Goal: Task Accomplishment & Management: Complete application form

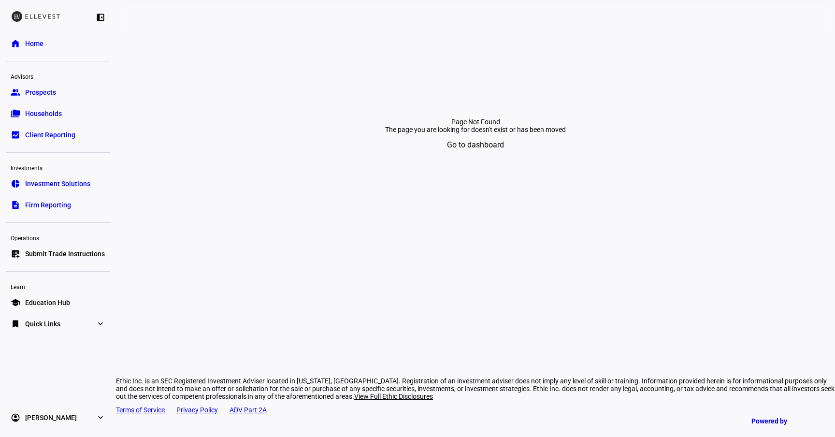
click at [51, 258] on span "Submit Trade Instructions" at bounding box center [65, 254] width 80 height 10
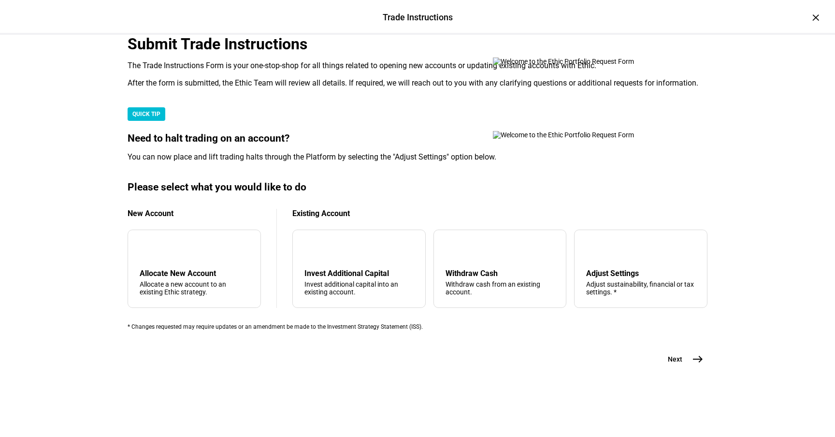
scroll to position [237, 0]
click at [489, 269] on div "Withdraw Cash" at bounding box center [500, 273] width 109 height 9
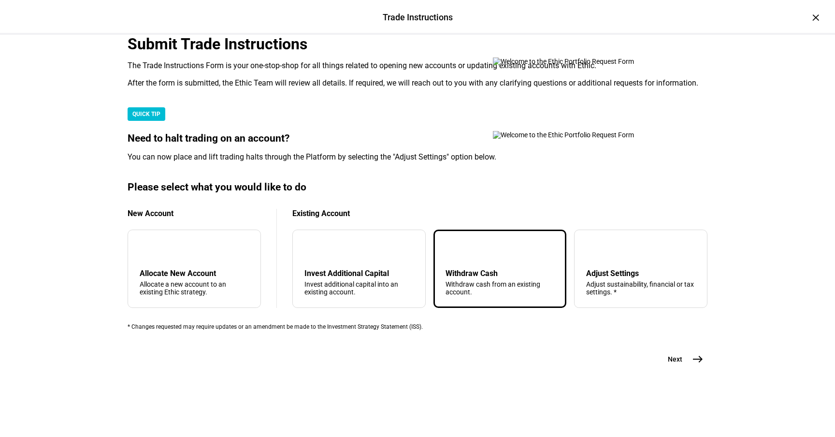
click at [679, 364] on span "Next" at bounding box center [675, 359] width 15 height 10
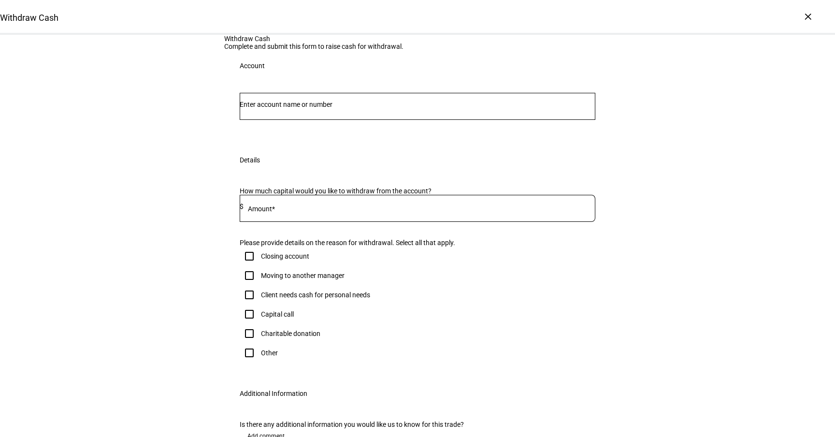
click at [309, 120] on div at bounding box center [418, 106] width 356 height 27
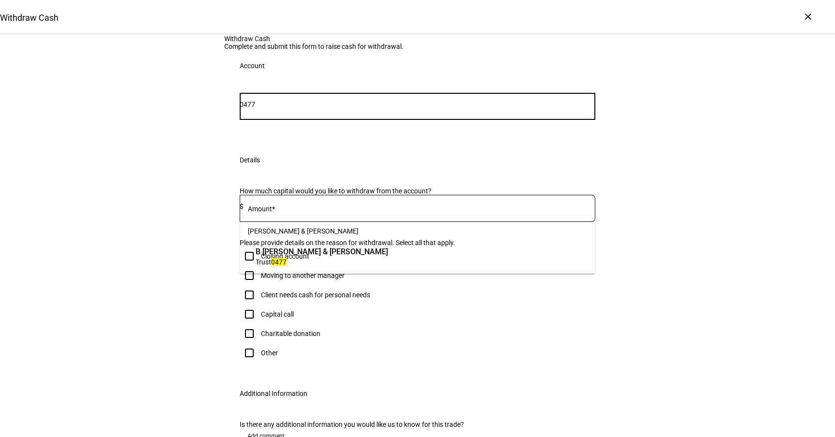
type input "0477"
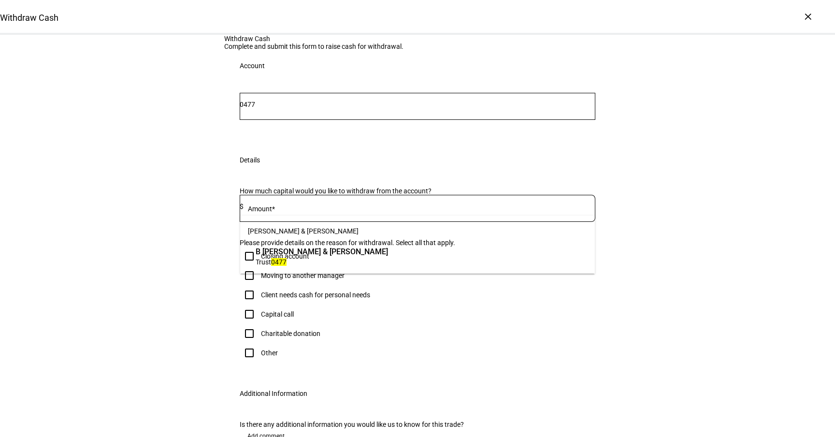
click at [324, 256] on span "B [PERSON_NAME] & [PERSON_NAME]" at bounding box center [322, 251] width 132 height 11
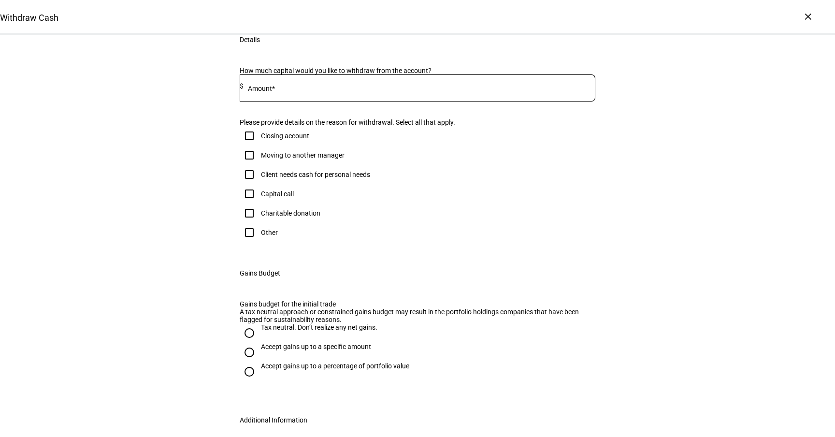
scroll to position [148, 0]
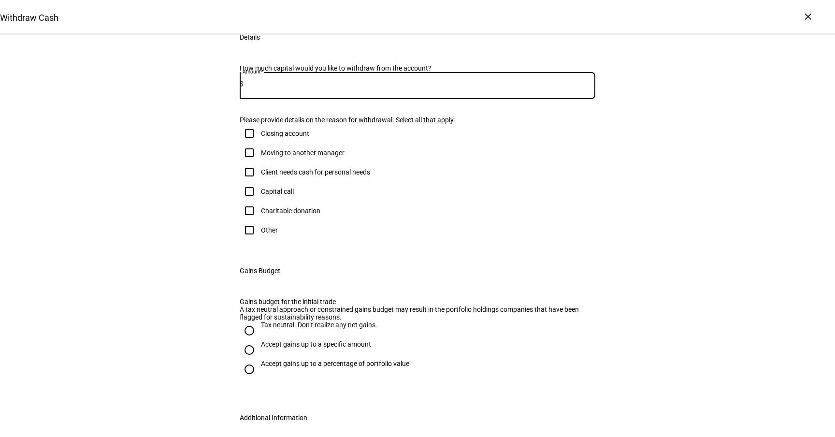
click at [318, 87] on input at bounding box center [420, 84] width 352 height 8
type input "125,000"
click at [319, 176] on div "Client needs cash for personal needs" at bounding box center [315, 172] width 109 height 8
click at [259, 182] on input "Client needs cash for personal needs" at bounding box center [249, 171] width 19 height 19
checkbox input "true"
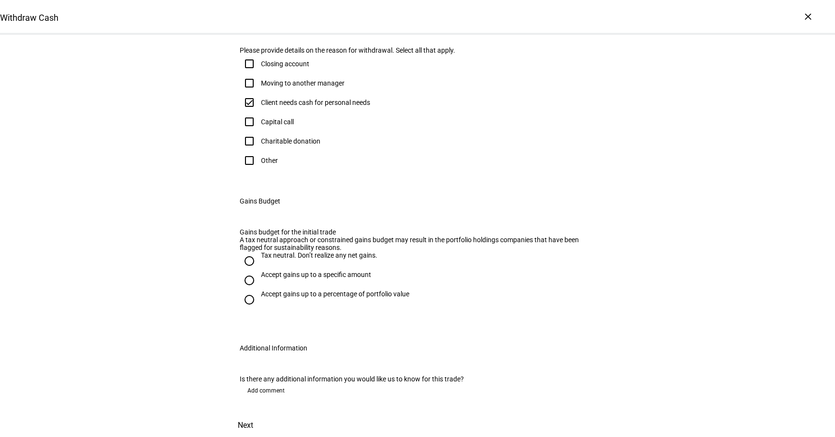
scroll to position [327, 0]
click at [315, 259] on div "Tax neutral. Don’t realize any net gains." at bounding box center [319, 255] width 117 height 8
click at [259, 271] on input "Tax neutral. Don’t realize any net gains." at bounding box center [249, 260] width 19 height 19
radio input "true"
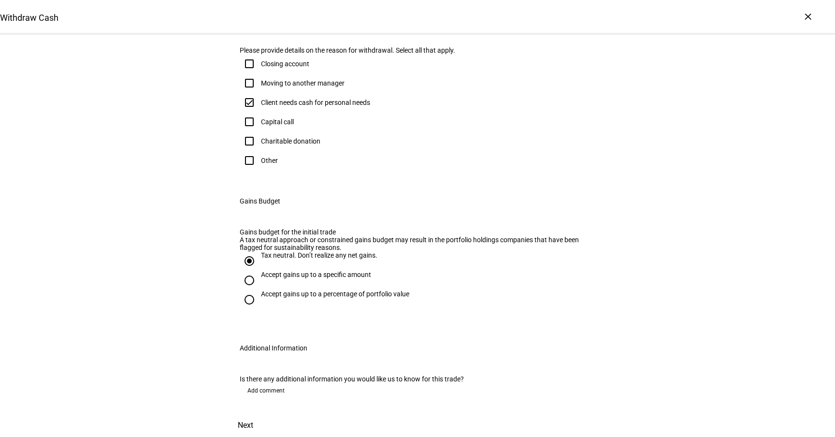
click at [267, 414] on span at bounding box center [245, 425] width 43 height 23
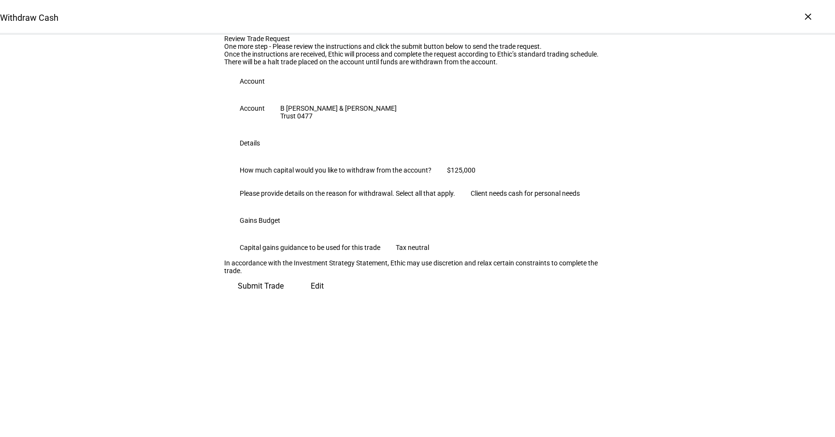
scroll to position [102, 0]
click at [284, 298] on span "Submit Trade" at bounding box center [261, 286] width 46 height 23
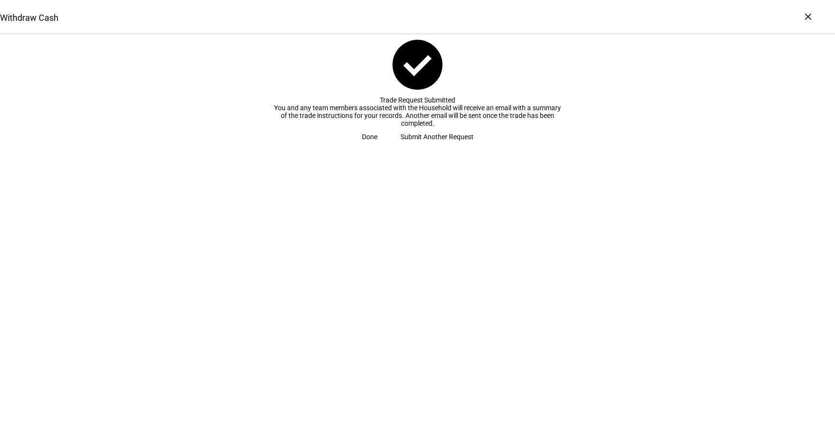
click at [378, 146] on span "Done" at bounding box center [369, 136] width 15 height 19
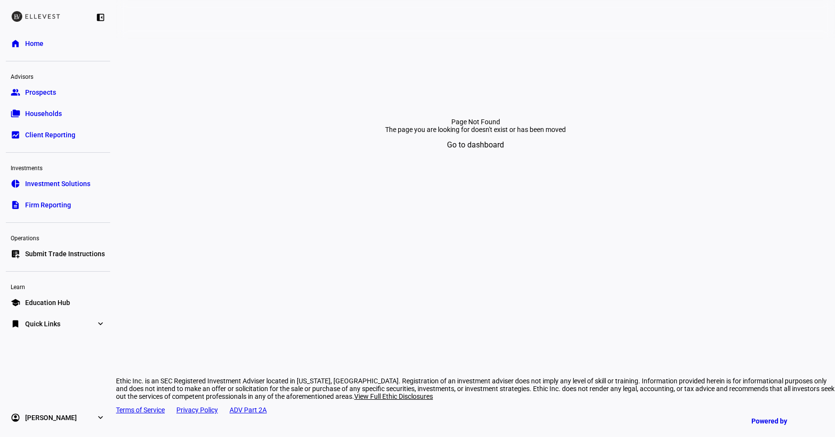
click at [38, 117] on span "Households" at bounding box center [43, 114] width 37 height 10
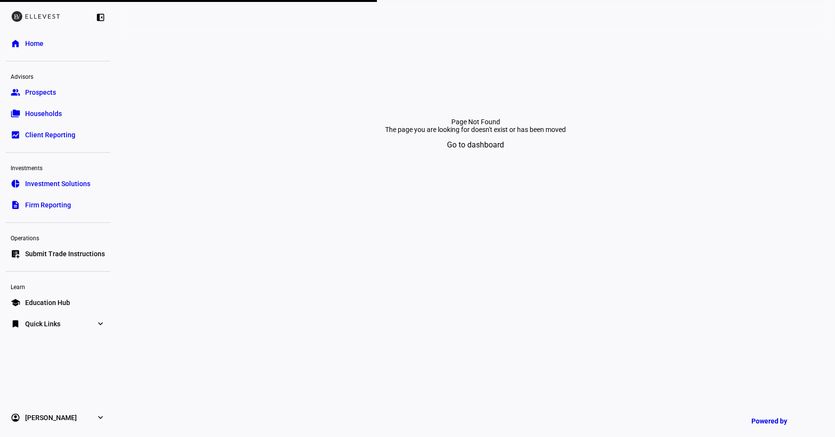
click at [47, 211] on link "description Firm Reporting" at bounding box center [58, 204] width 104 height 19
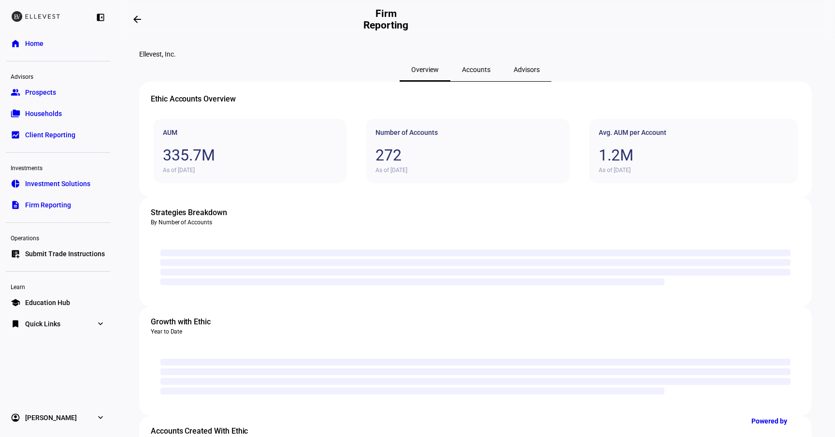
click at [462, 81] on span "Accounts" at bounding box center [476, 69] width 29 height 23
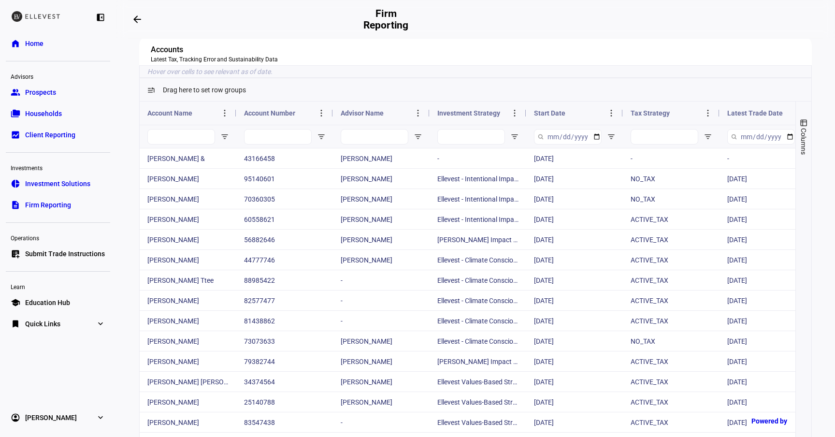
scroll to position [48, 0]
click at [189, 144] on input "Account Name Filter Input" at bounding box center [181, 135] width 68 height 15
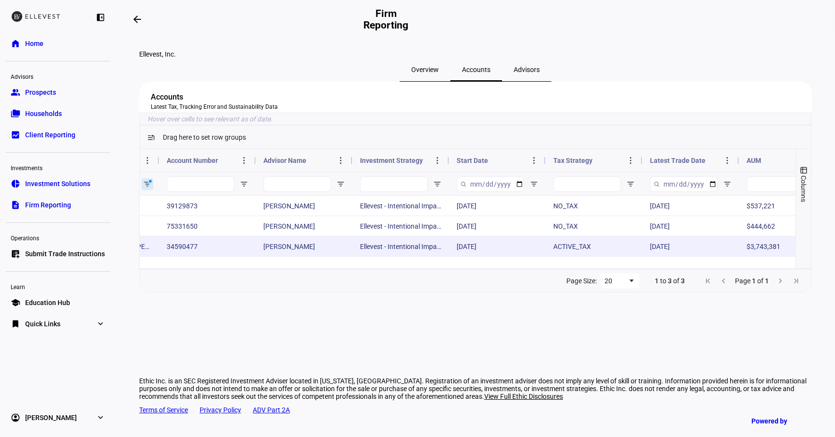
scroll to position [0, 0]
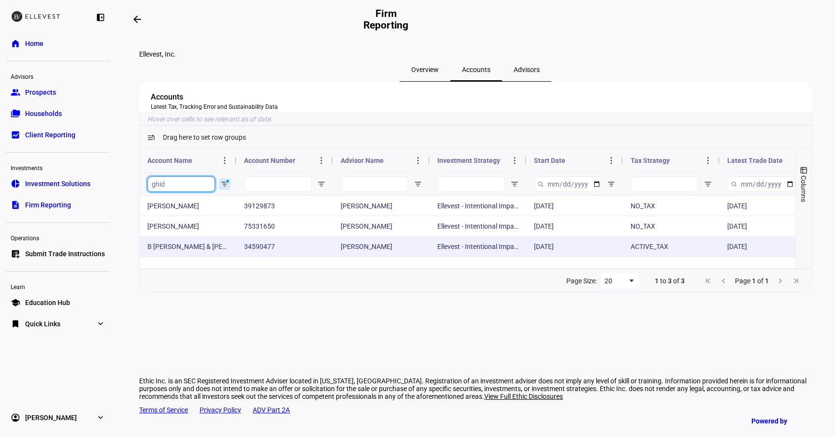
type input "ghid"
click at [199, 256] on div "B [PERSON_NAME] & [PERSON_NAME]" at bounding box center [188, 246] width 97 height 20
click at [254, 256] on div "34590477" at bounding box center [284, 246] width 97 height 20
click at [245, 256] on div "34590477" at bounding box center [284, 246] width 97 height 20
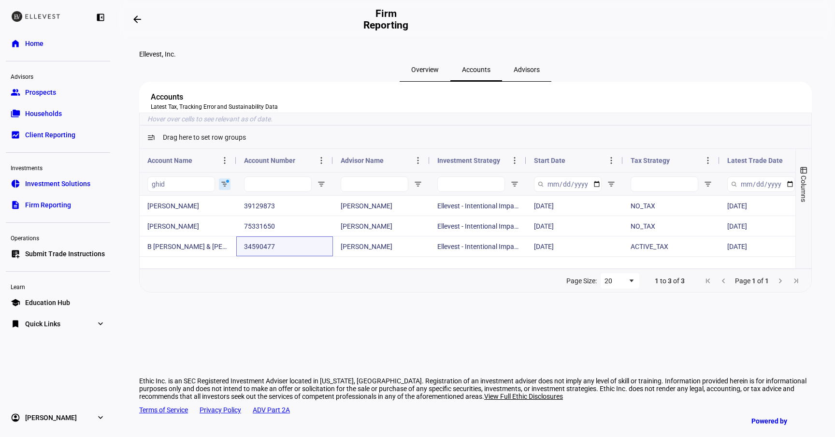
click at [44, 110] on span "Households" at bounding box center [43, 114] width 37 height 10
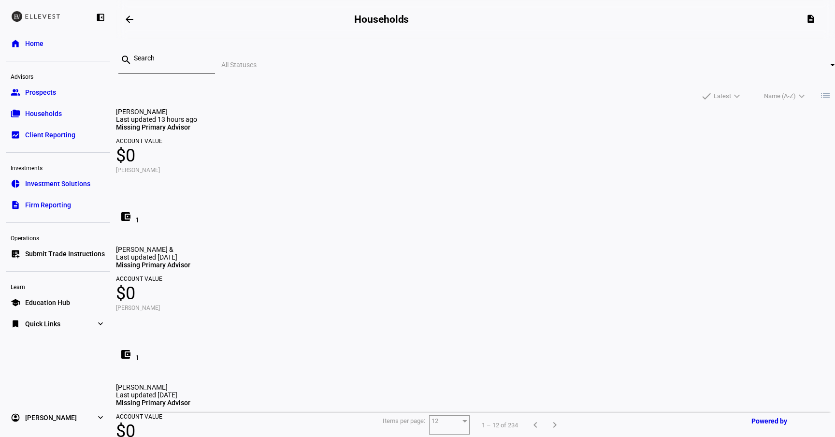
click at [207, 67] on div at bounding box center [170, 59] width 73 height 27
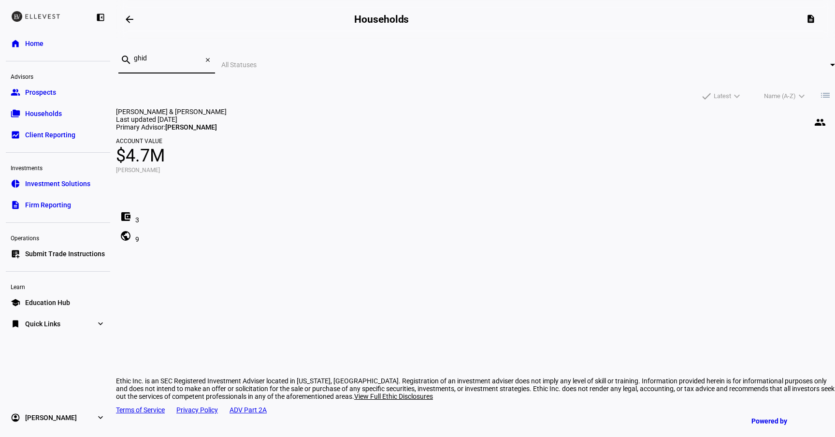
type input "ghid"
click at [267, 141] on mat-card "J Ghidinelli & B Ghidinelli people Last updated 2 days ago Primary Advisor: Emi…" at bounding box center [475, 177] width 719 height 138
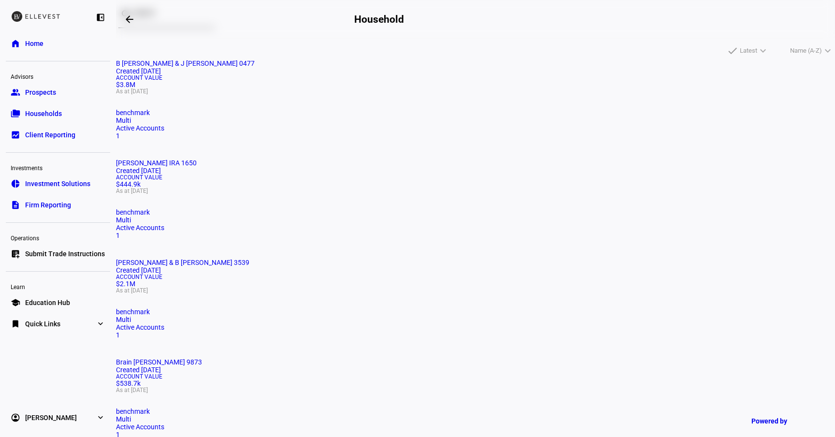
click at [292, 94] on span "As at Oct 6, 2025" at bounding box center [475, 91] width 719 height 6
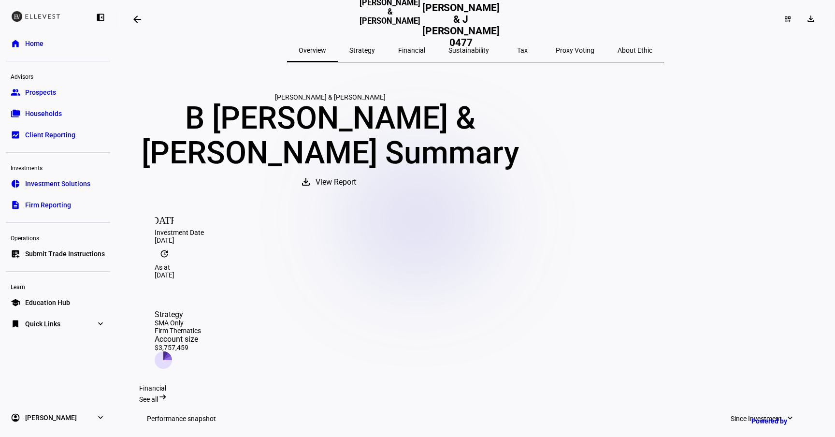
click at [505, 49] on div "Tax" at bounding box center [523, 50] width 44 height 23
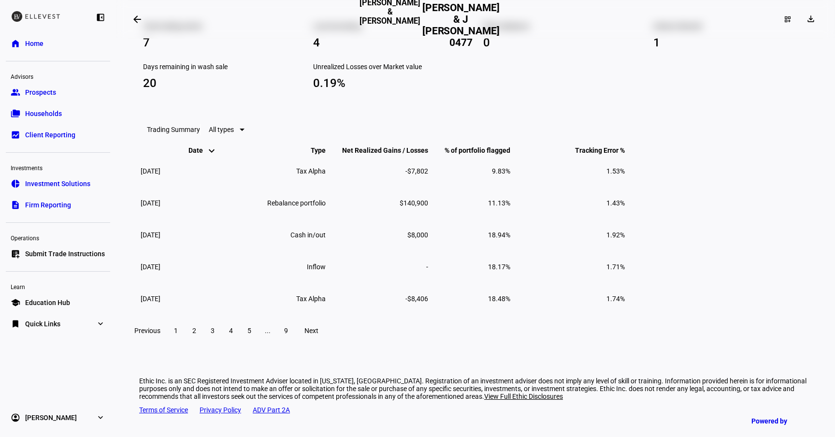
scroll to position [904, 0]
click at [203, 335] on span at bounding box center [194, 330] width 17 height 23
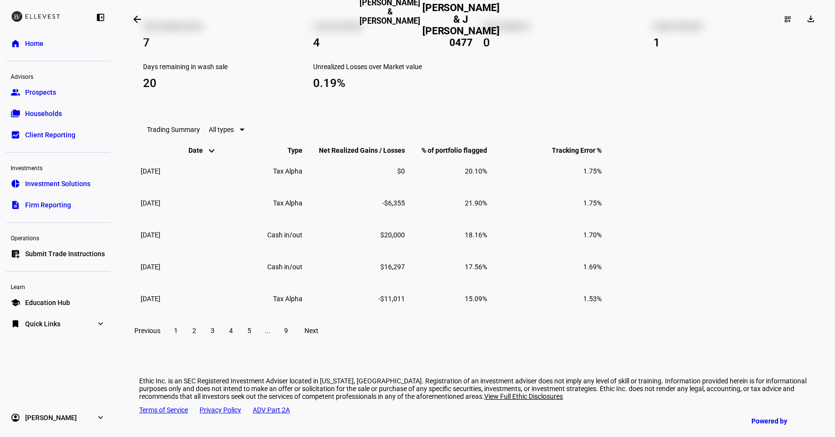
click at [178, 331] on span "1" at bounding box center [176, 331] width 4 height 8
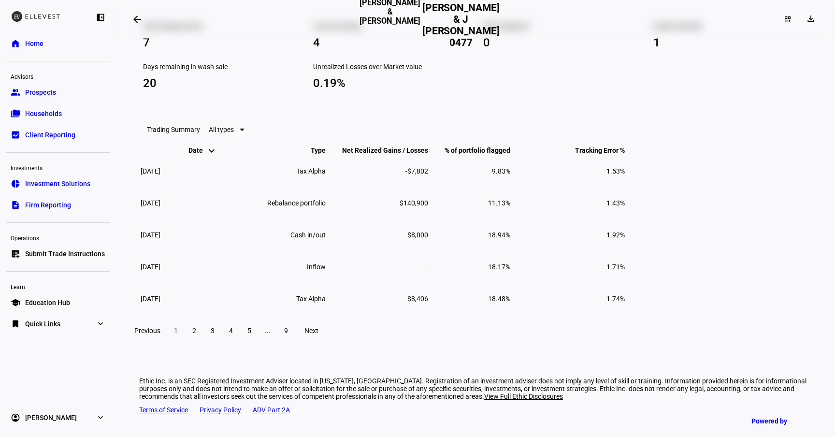
click at [203, 330] on span at bounding box center [194, 330] width 17 height 23
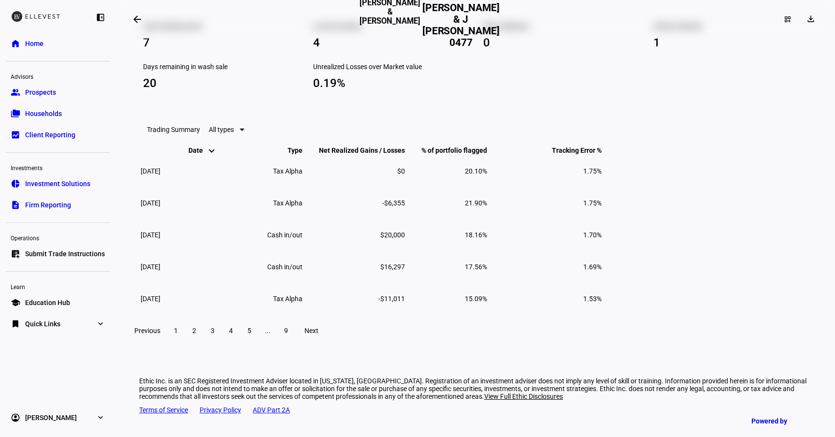
click at [215, 331] on span "3" at bounding box center [213, 331] width 4 height 8
click at [233, 332] on span "4" at bounding box center [231, 331] width 4 height 8
click at [251, 331] on span "5" at bounding box center [250, 331] width 4 height 8
click at [251, 333] on span "6" at bounding box center [250, 331] width 4 height 8
click at [222, 331] on div "Previous 1 ... 5 6 7 8 9 Next" at bounding box center [475, 330] width 697 height 31
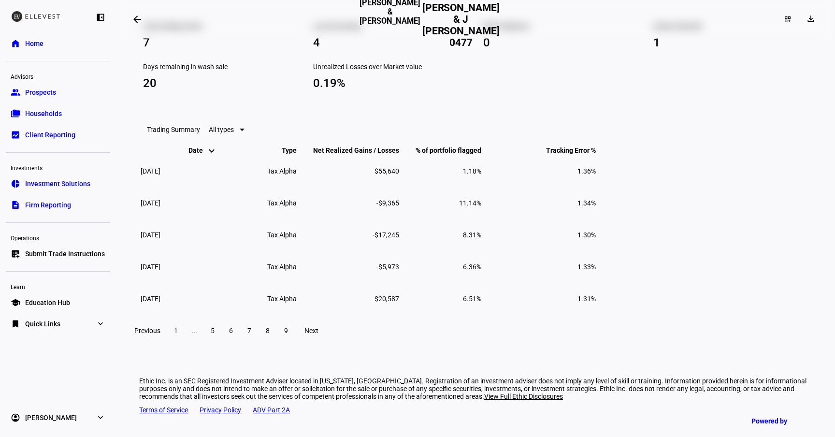
click at [203, 332] on span at bounding box center [194, 330] width 17 height 23
click at [178, 332] on span "1" at bounding box center [176, 331] width 4 height 8
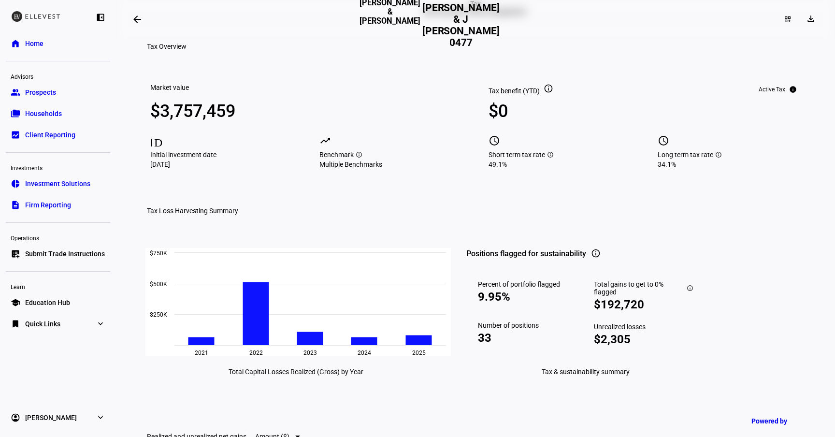
scroll to position [0, 0]
